Goal: Navigation & Orientation: Find specific page/section

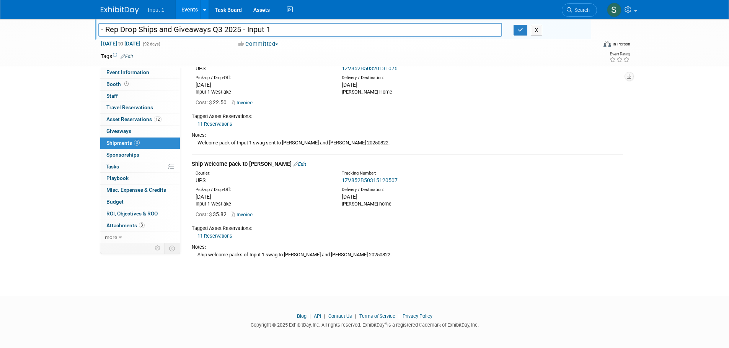
click at [194, 8] on link "Events" at bounding box center [190, 9] width 28 height 19
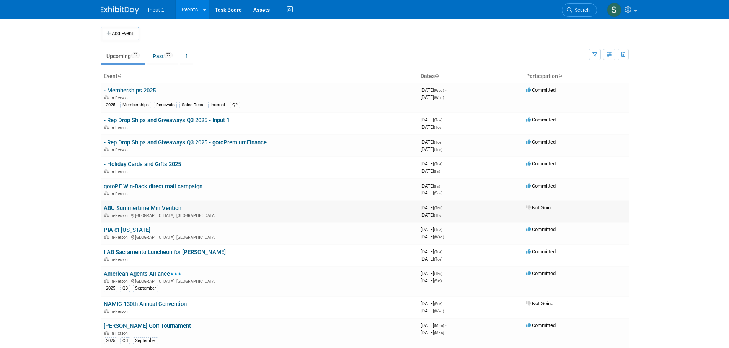
click at [264, 217] on div "In-Person [GEOGRAPHIC_DATA], [GEOGRAPHIC_DATA]" at bounding box center [259, 215] width 311 height 6
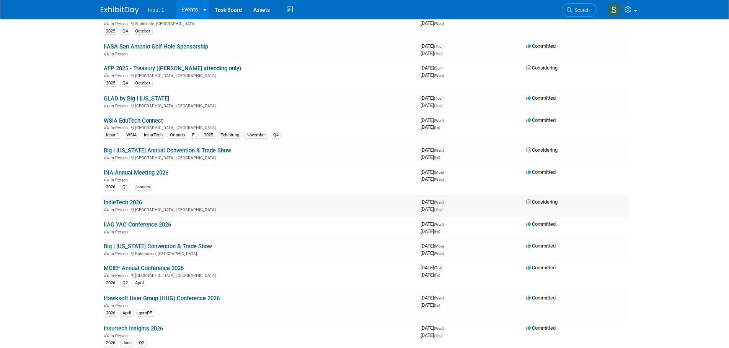
scroll to position [459, 0]
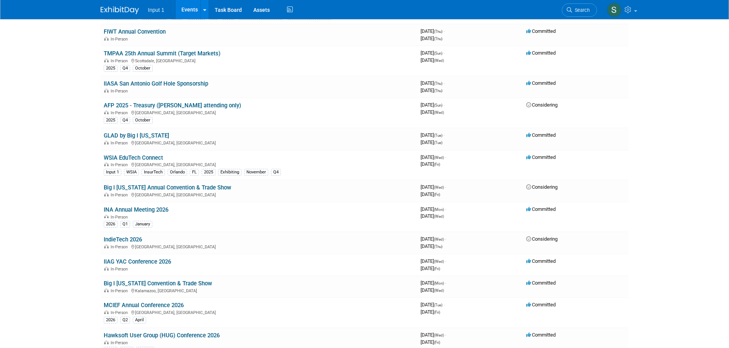
click at [129, 155] on link "WSIA EduTech Connect" at bounding box center [133, 158] width 59 height 7
